Goal: Task Accomplishment & Management: Manage account settings

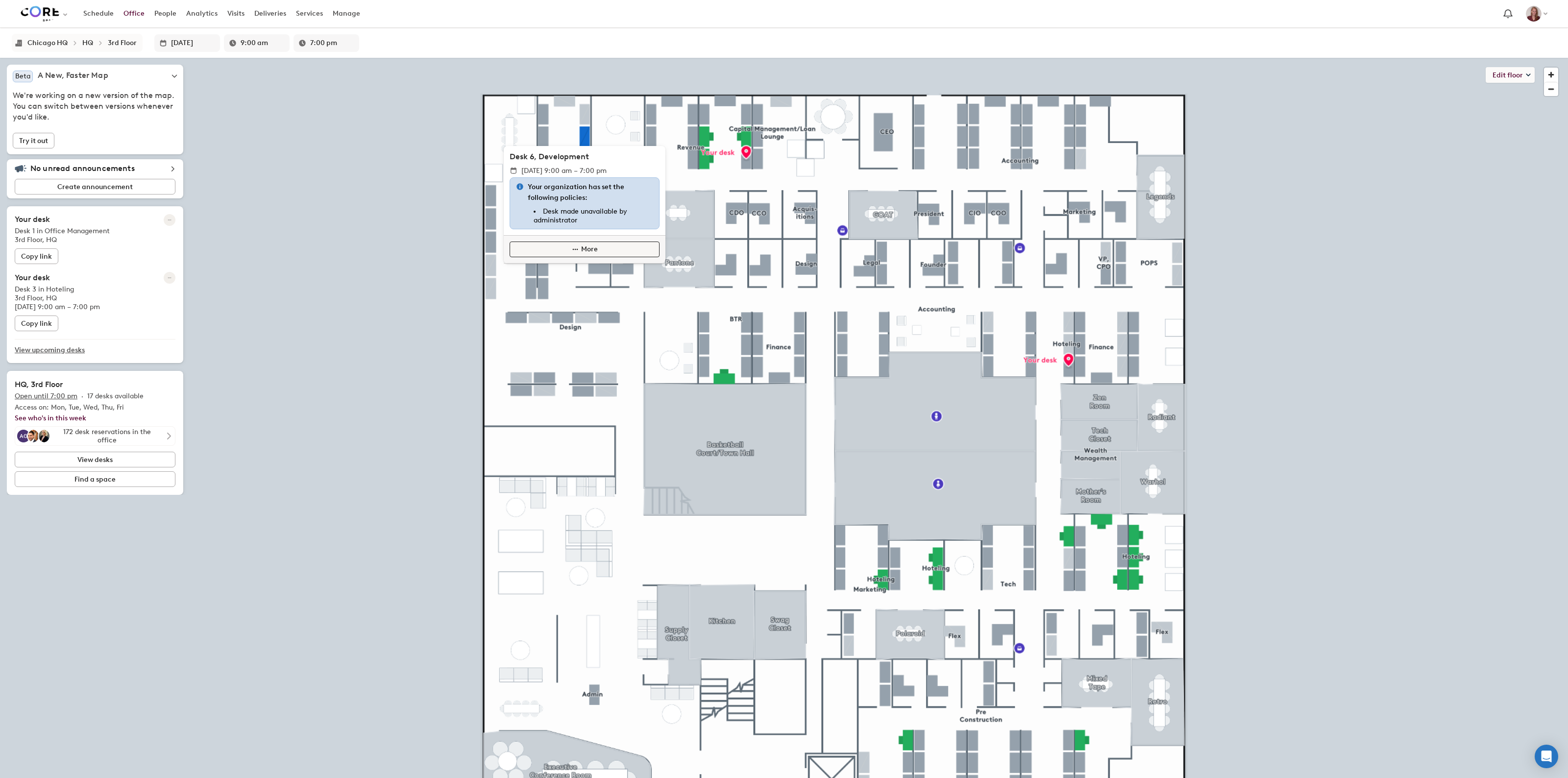
click at [640, 252] on button "More" at bounding box center [585, 249] width 150 height 15
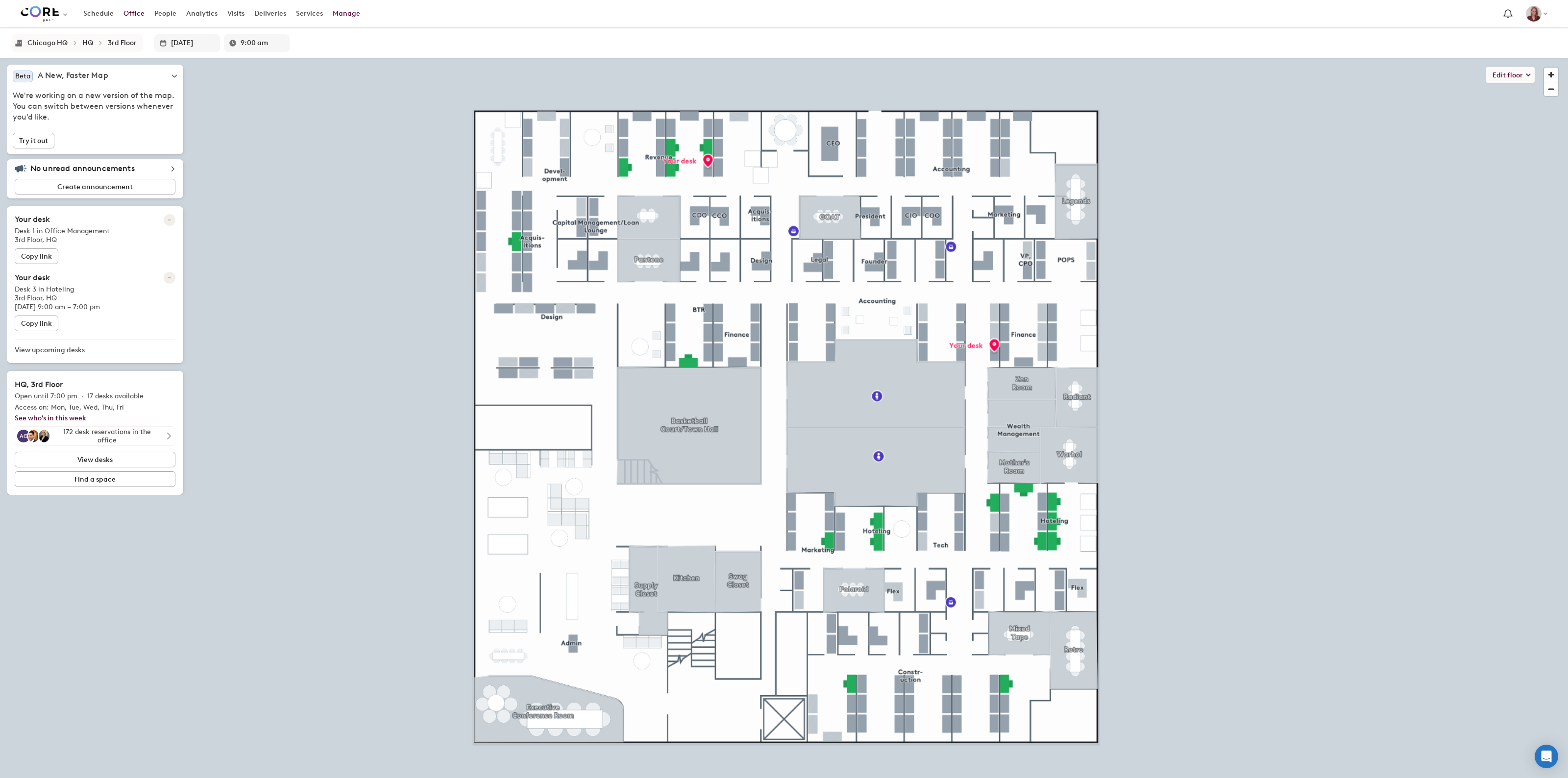
click at [328, 10] on link "Manage" at bounding box center [347, 14] width 37 height 18
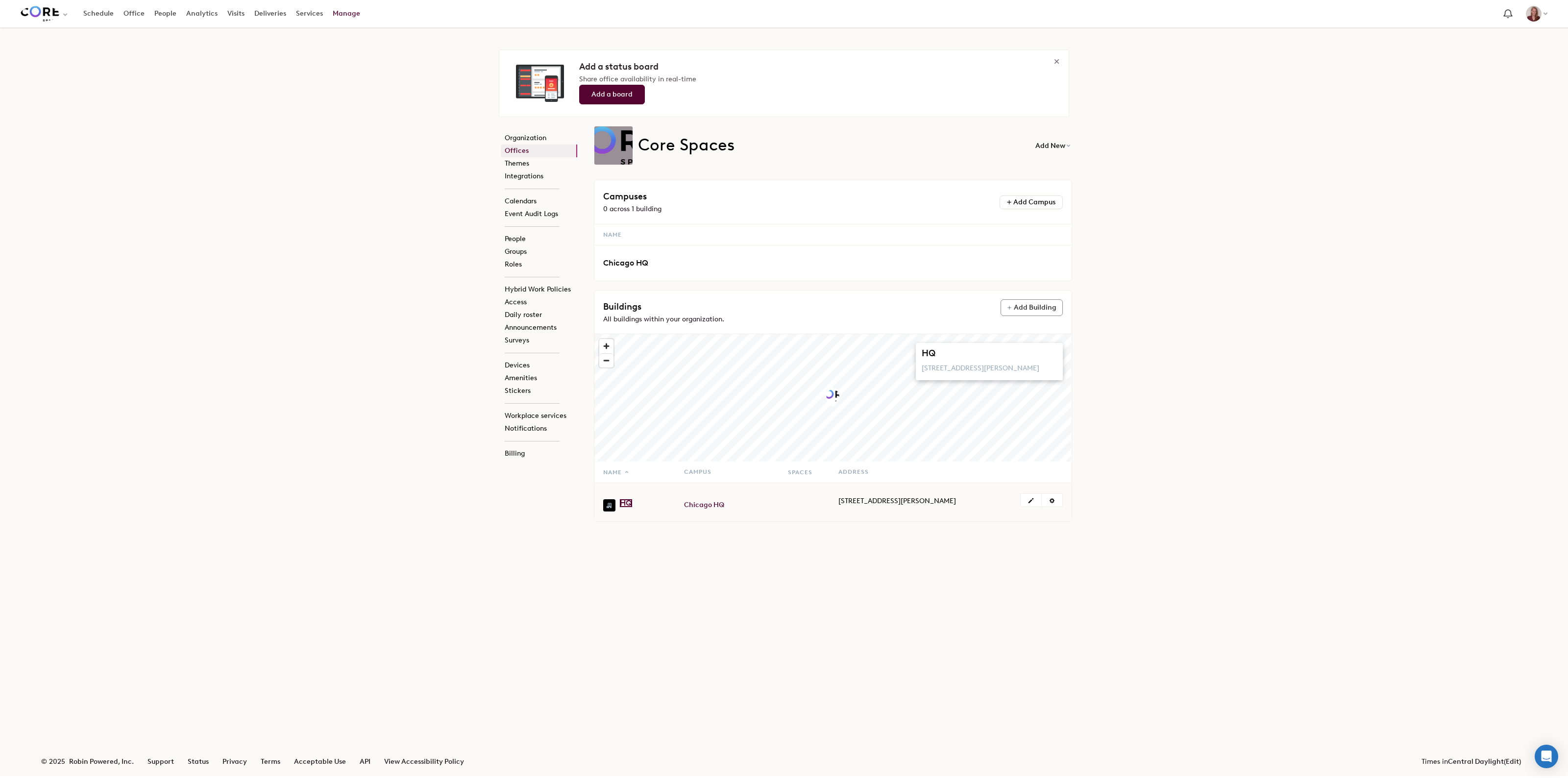
click at [624, 504] on link "HQ" at bounding box center [626, 504] width 12 height 8
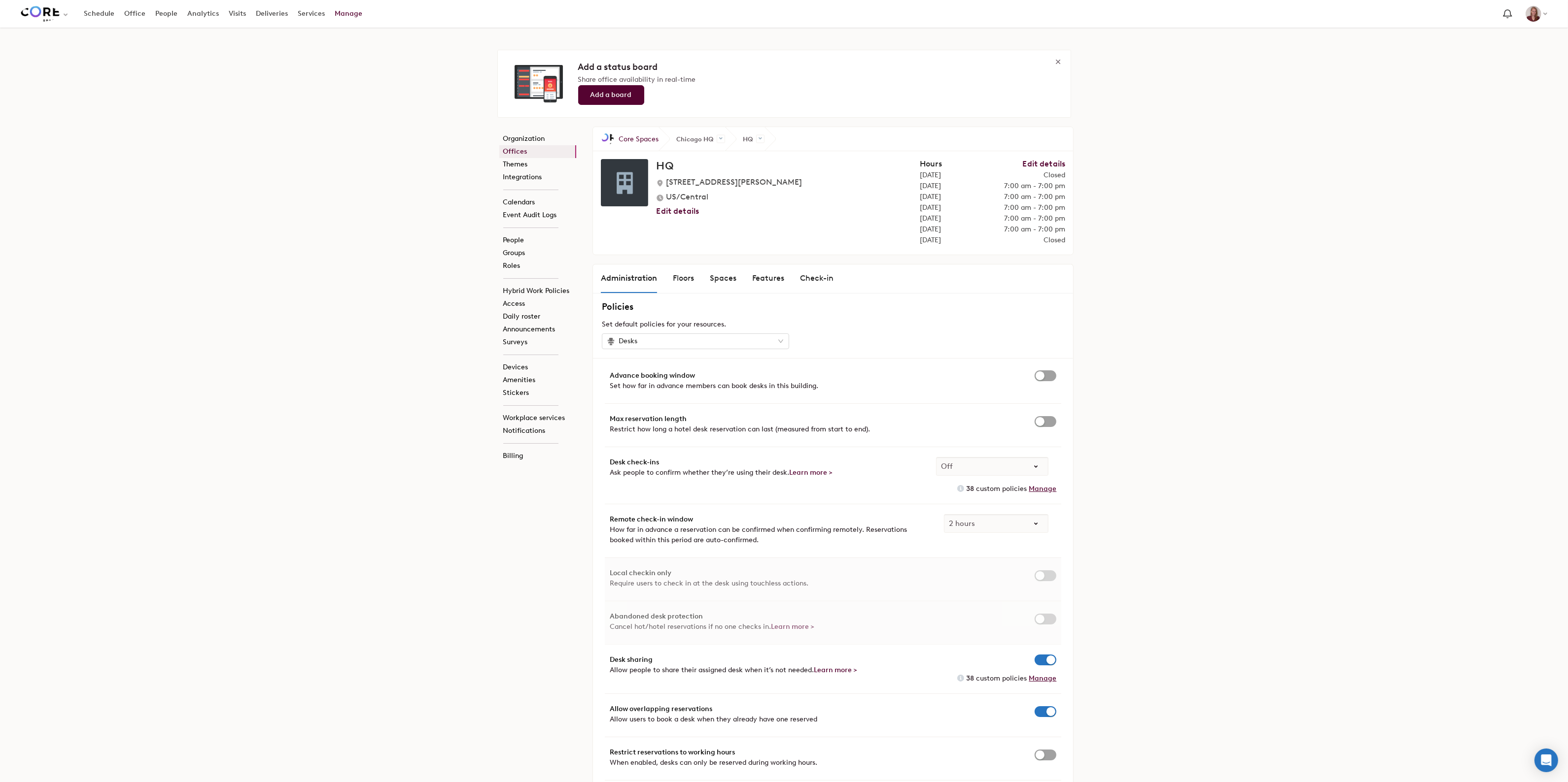
scroll to position [164, 0]
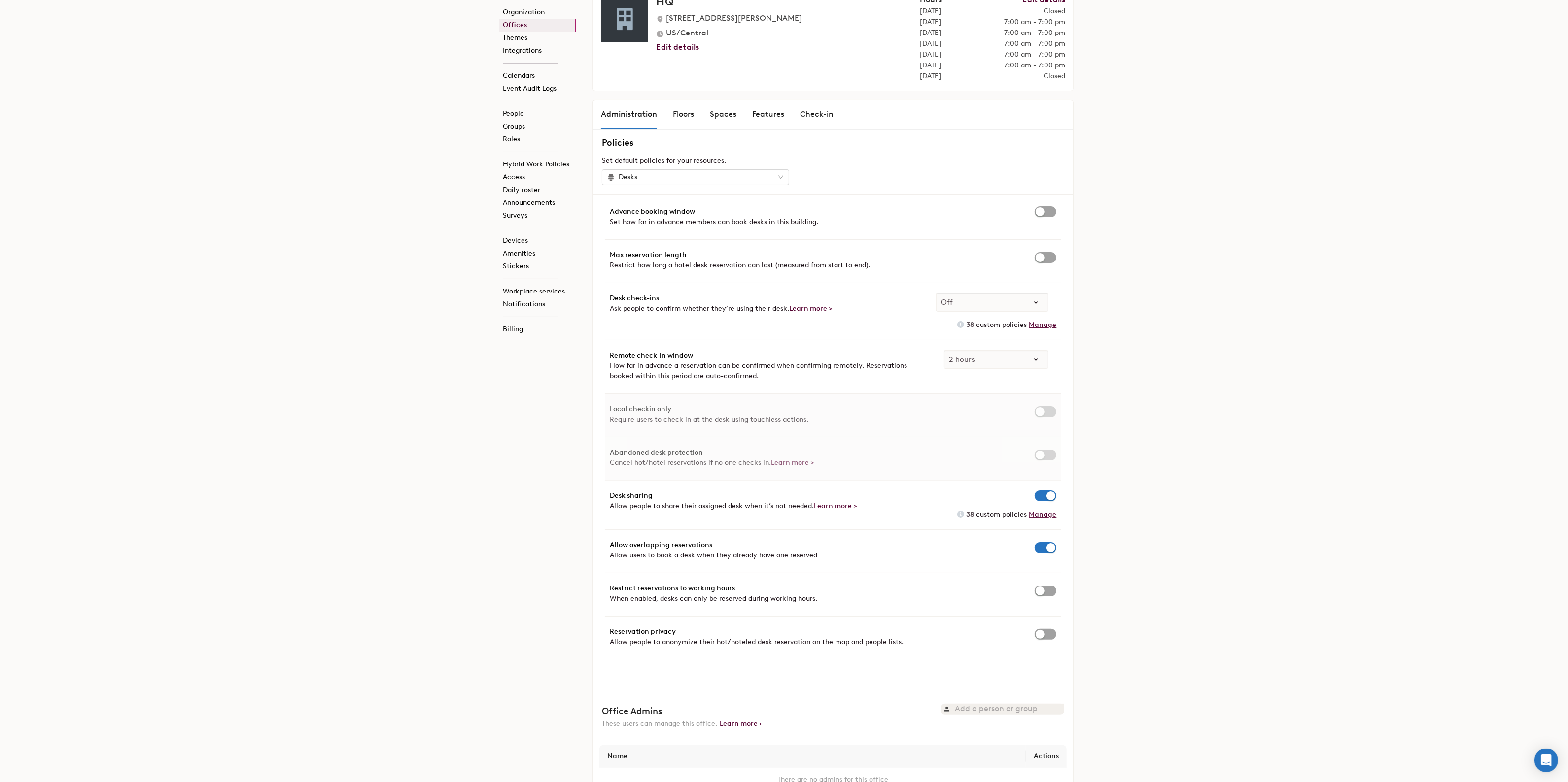
click at [1040, 304] on span at bounding box center [1036, 302] width 24 height 7
click at [1119, 307] on div "Add a status board Share office availability in real-time Add a board Organizat…" at bounding box center [784, 356] width 1568 height 985
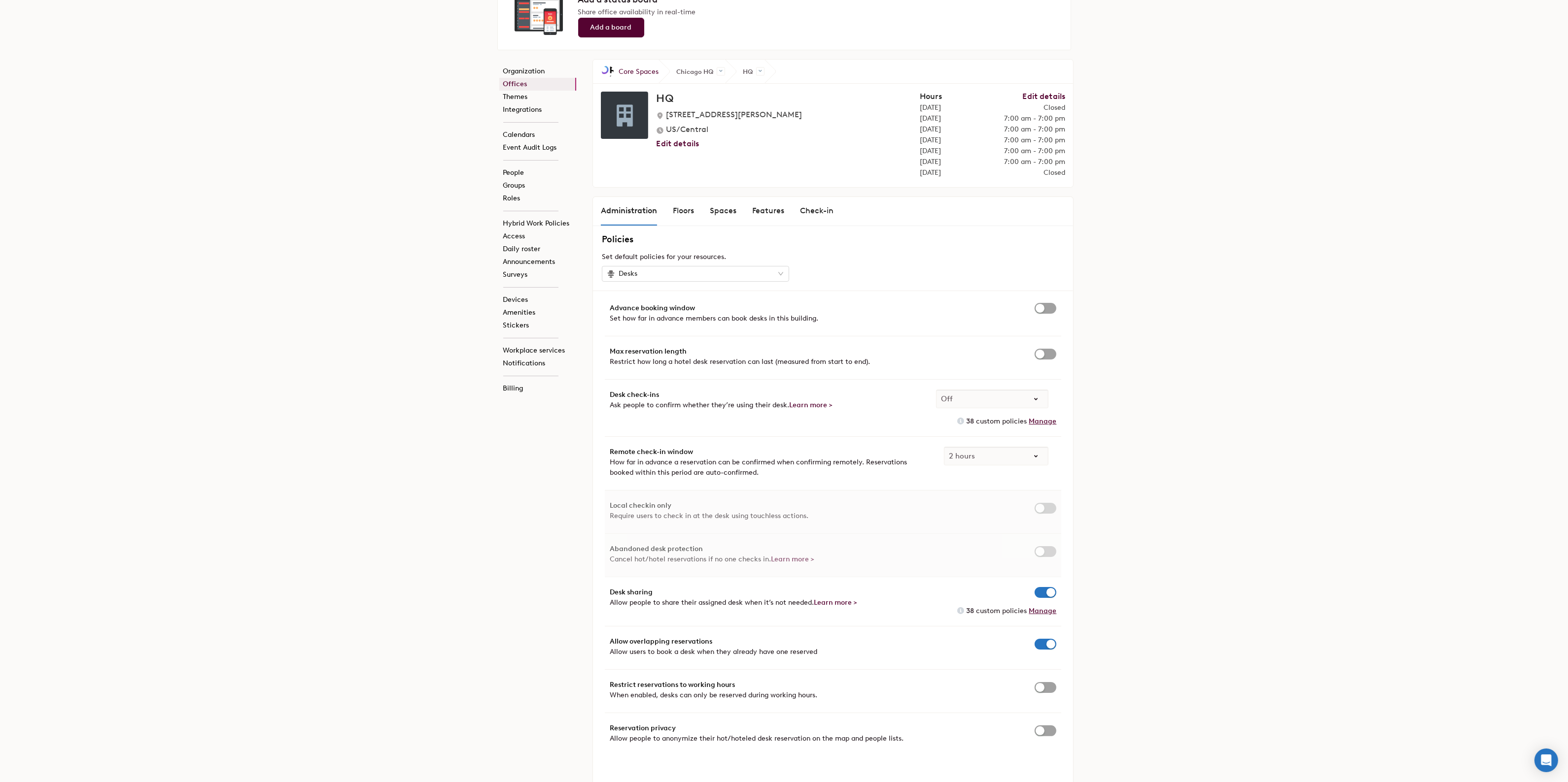
scroll to position [0, 0]
